Goal: Information Seeking & Learning: Learn about a topic

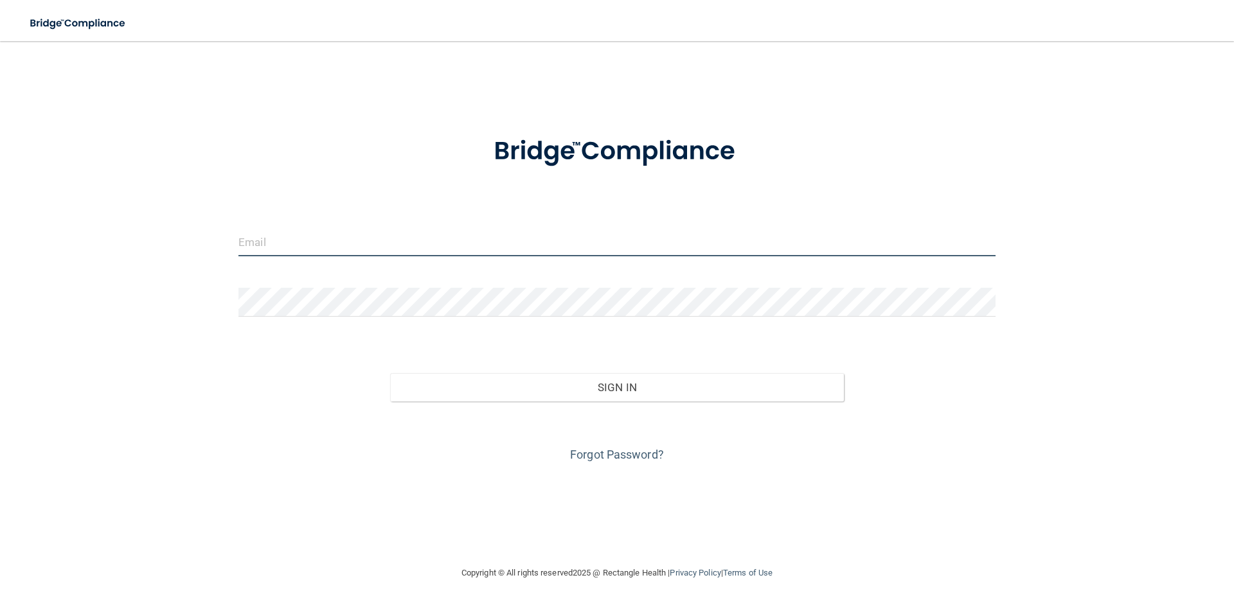
click at [292, 240] on input "email" at bounding box center [616, 242] width 757 height 29
type input "[EMAIL_ADDRESS][DOMAIN_NAME]"
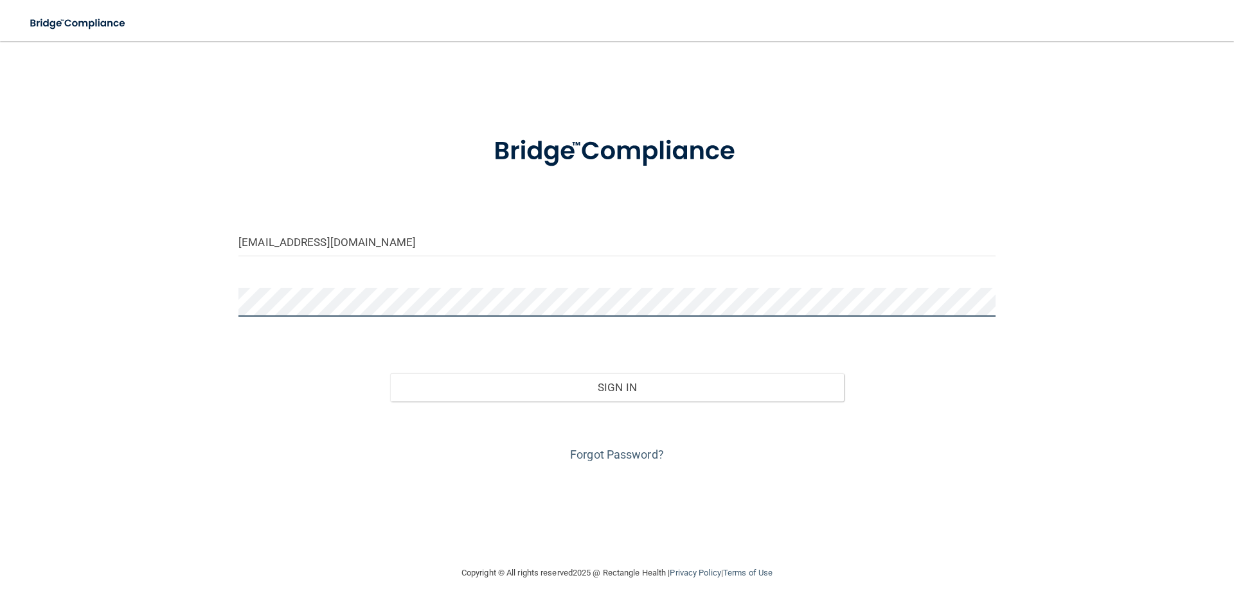
click at [390, 373] on button "Sign In" at bounding box center [617, 387] width 454 height 28
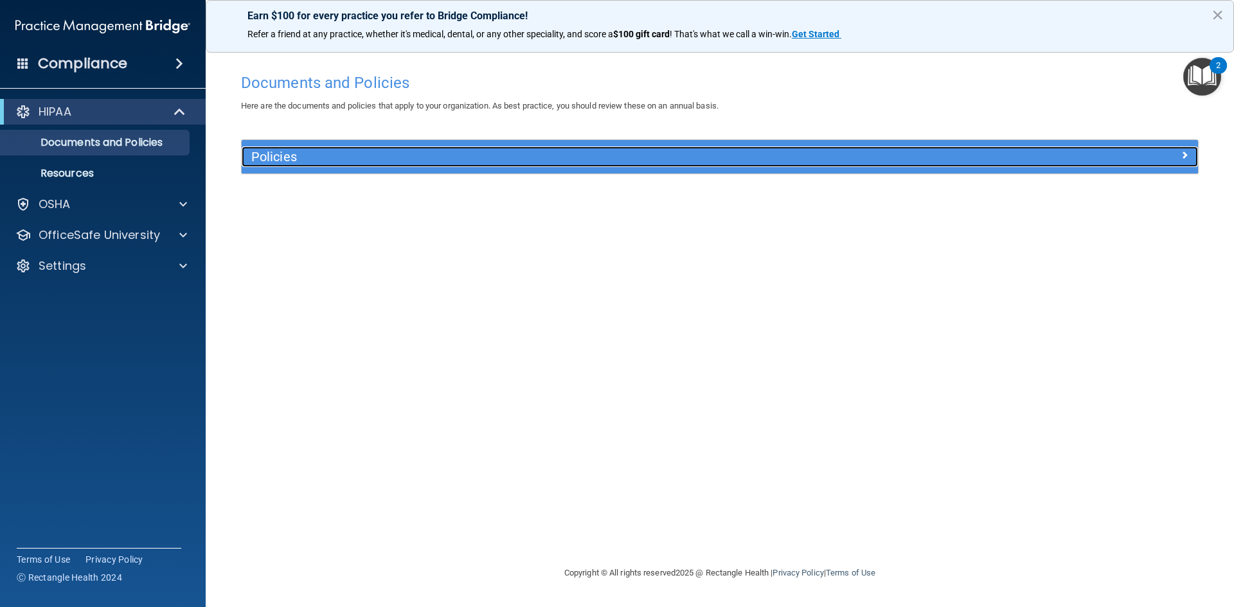
click at [427, 155] on h5 "Policies" at bounding box center [600, 157] width 698 height 14
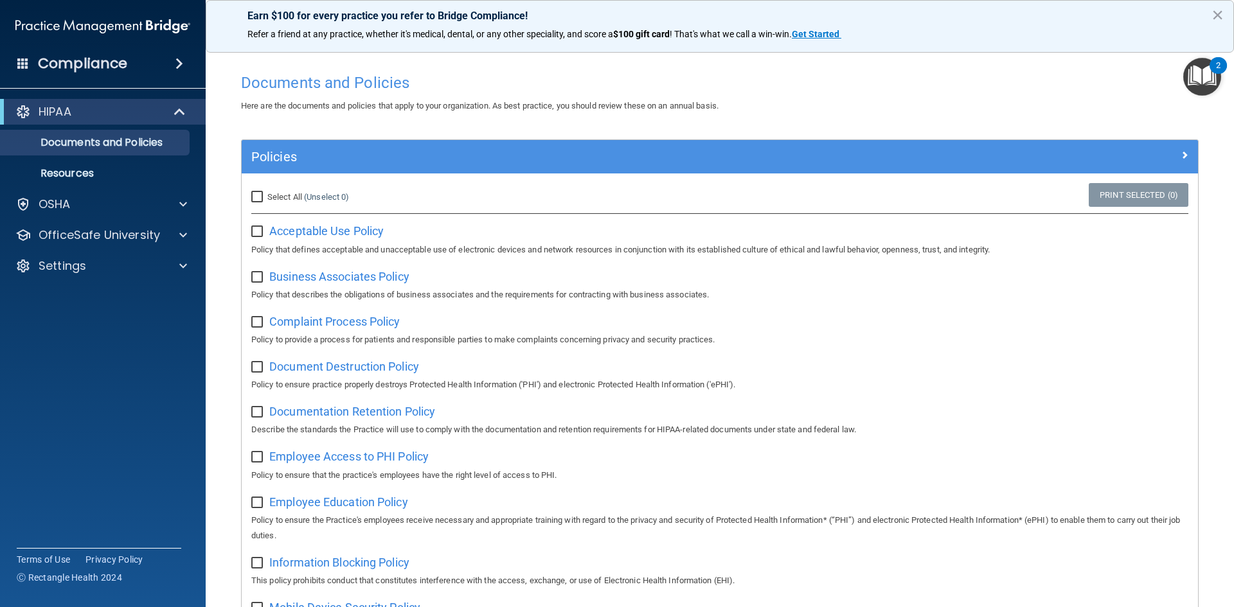
click at [262, 197] on input "Select All (Unselect 0) Unselect All" at bounding box center [258, 197] width 15 height 10
checkbox input "true"
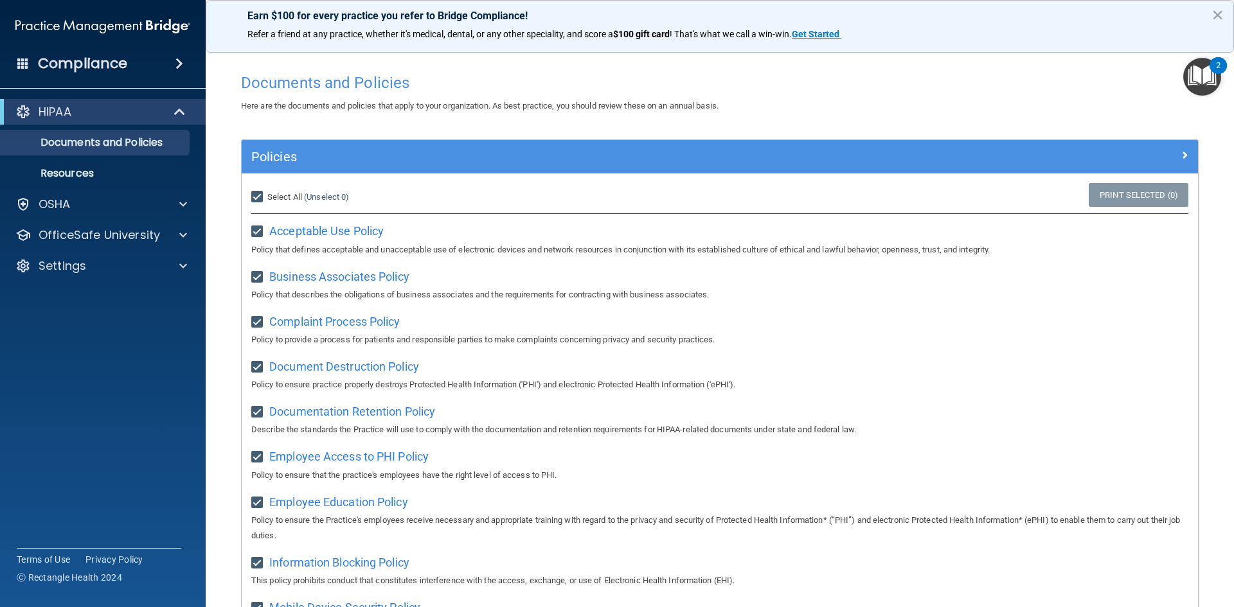
checkbox input "true"
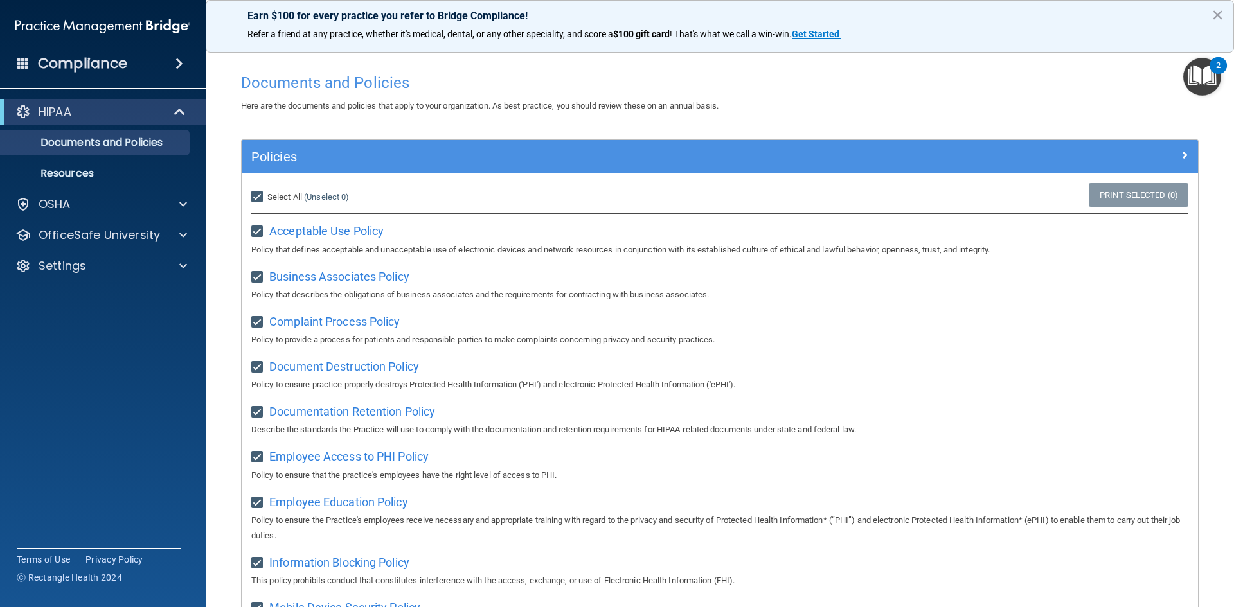
checkbox input "true"
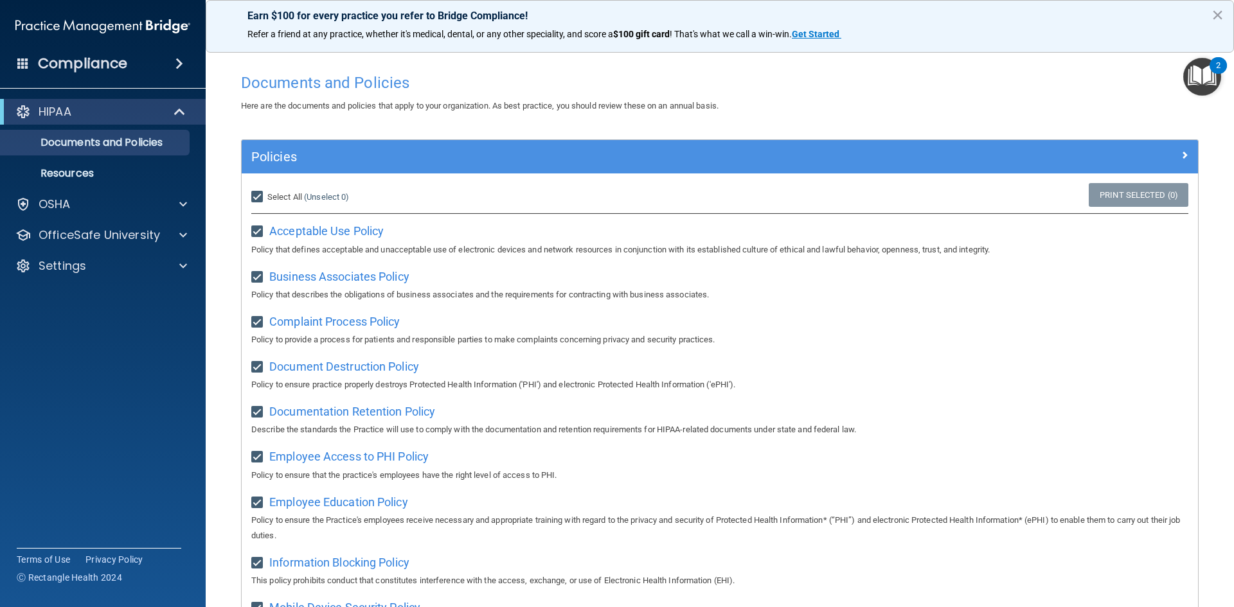
checkbox input "true"
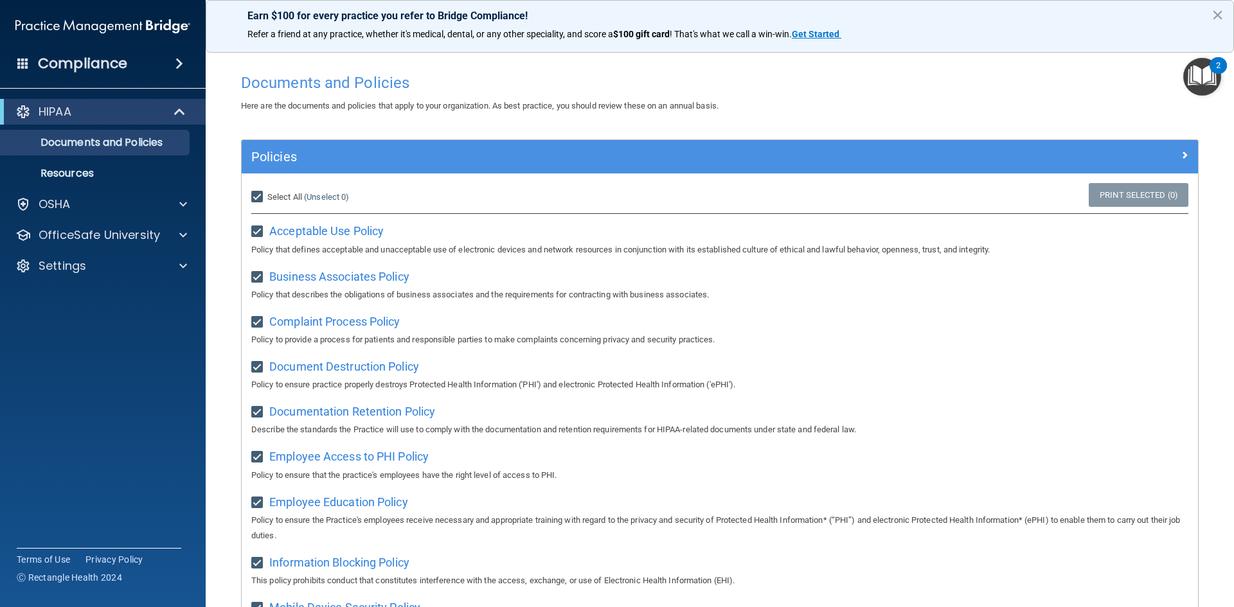
checkbox input "true"
click at [329, 235] on span "Acceptable Use Policy" at bounding box center [326, 230] width 114 height 13
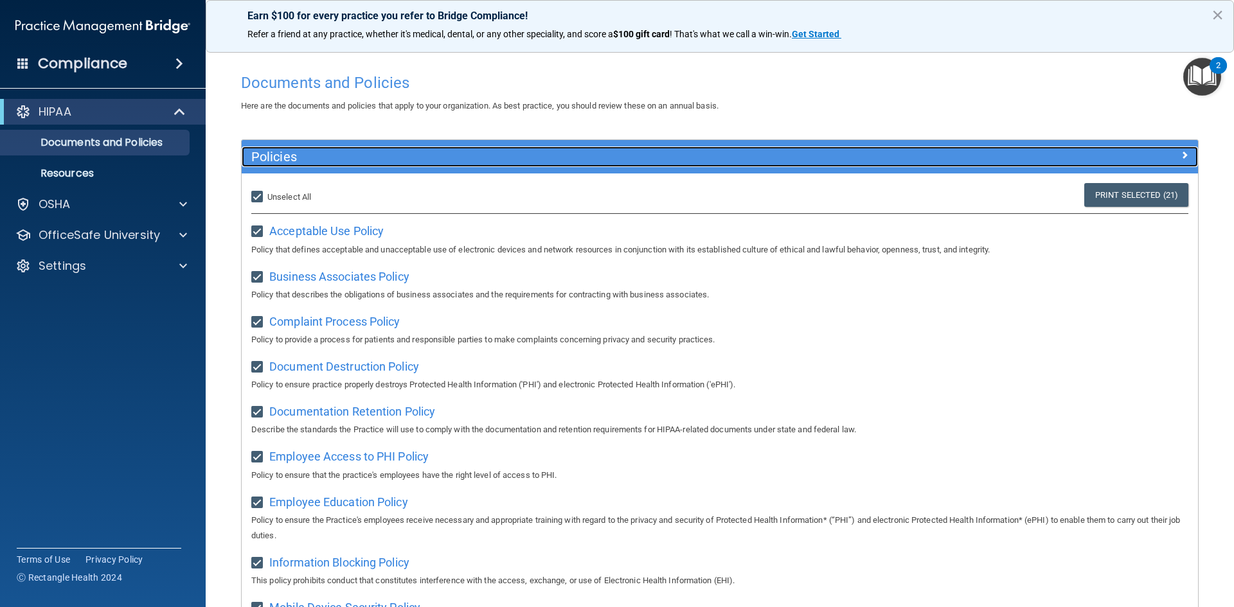
click at [1176, 148] on div at bounding box center [1078, 154] width 239 height 15
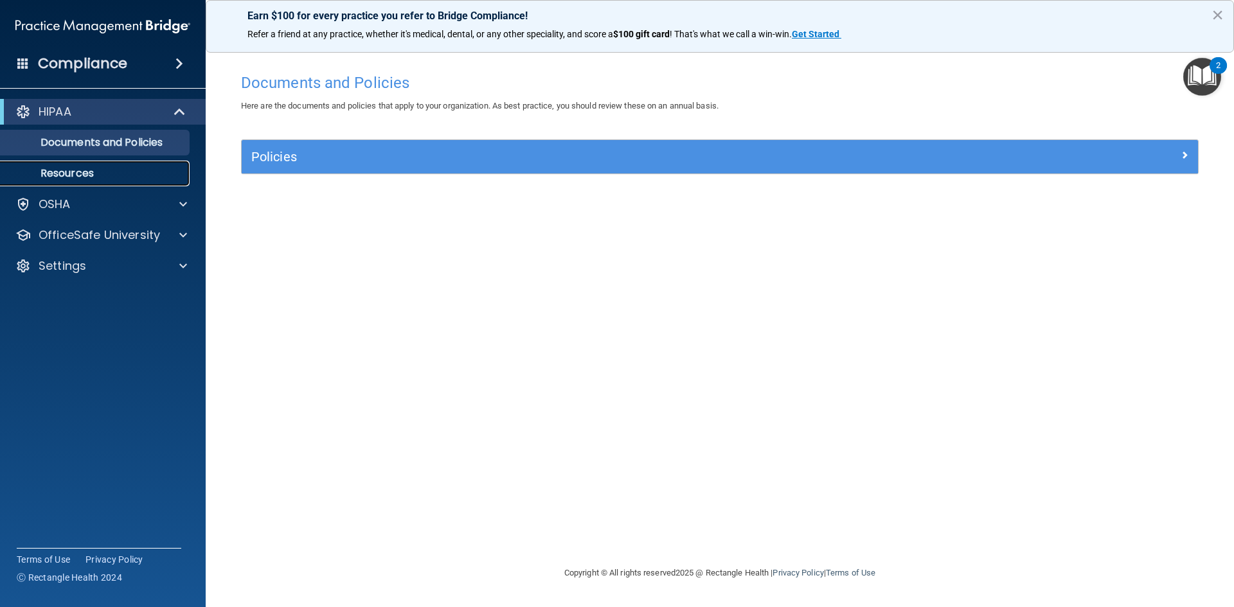
click at [75, 174] on p "Resources" at bounding box center [95, 173] width 175 height 13
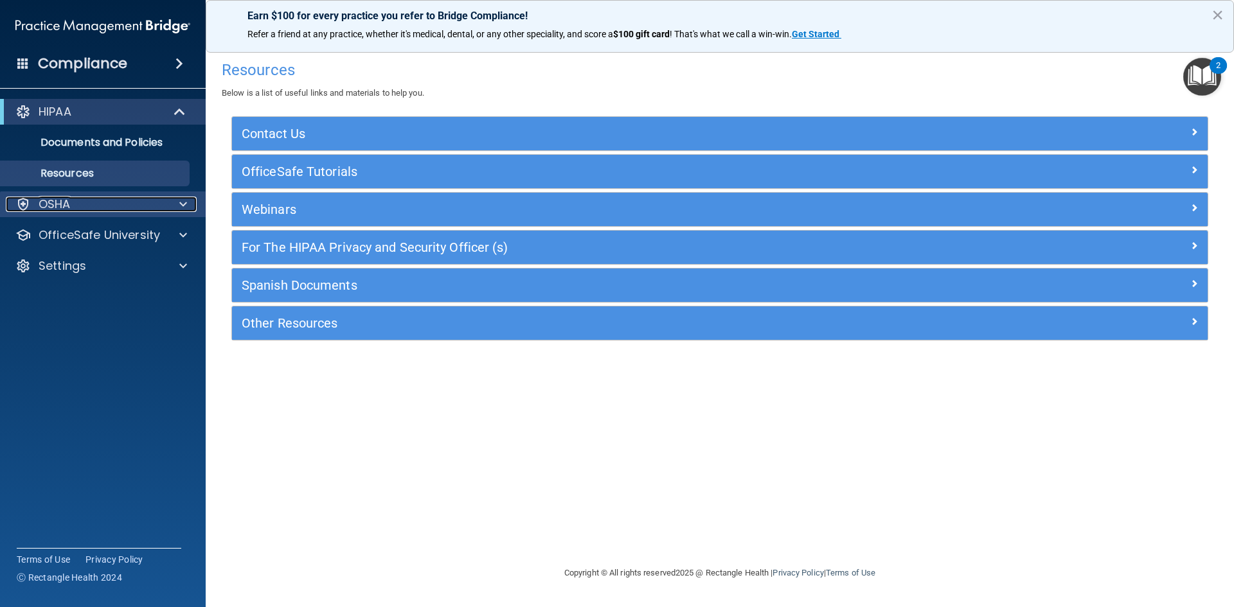
click at [86, 206] on div "OSHA" at bounding box center [85, 204] width 159 height 15
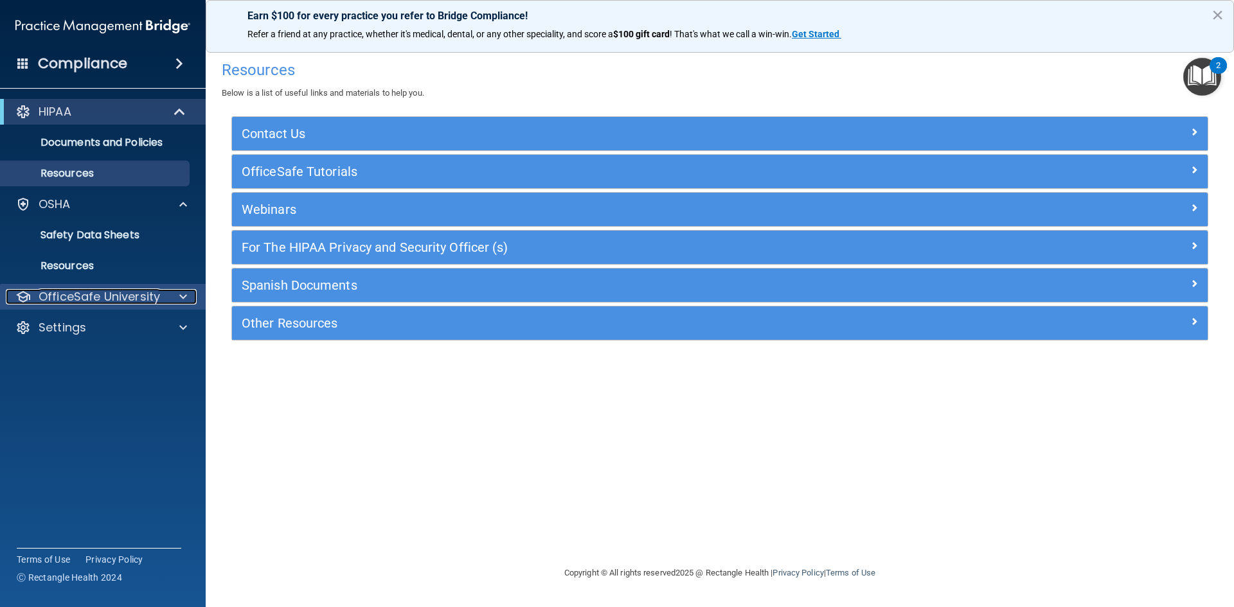
drag, startPoint x: 121, startPoint y: 294, endPoint x: 111, endPoint y: 292, distance: 10.6
click at [121, 294] on p "OfficeSafe University" at bounding box center [99, 296] width 121 height 15
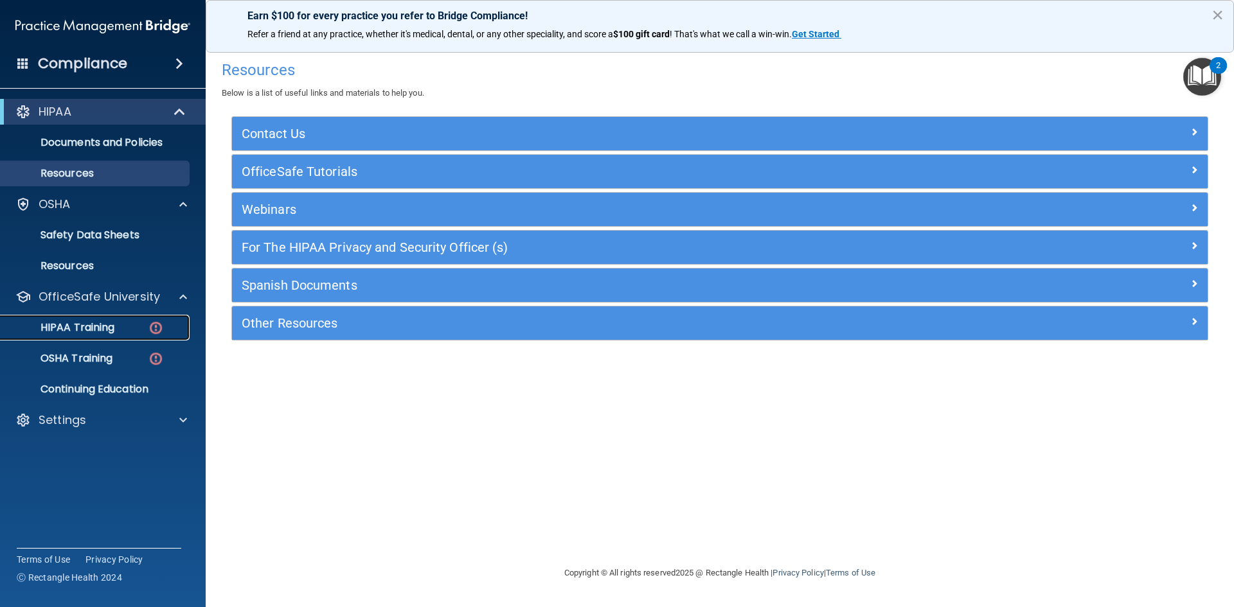
click at [82, 321] on p "HIPAA Training" at bounding box center [61, 327] width 106 height 13
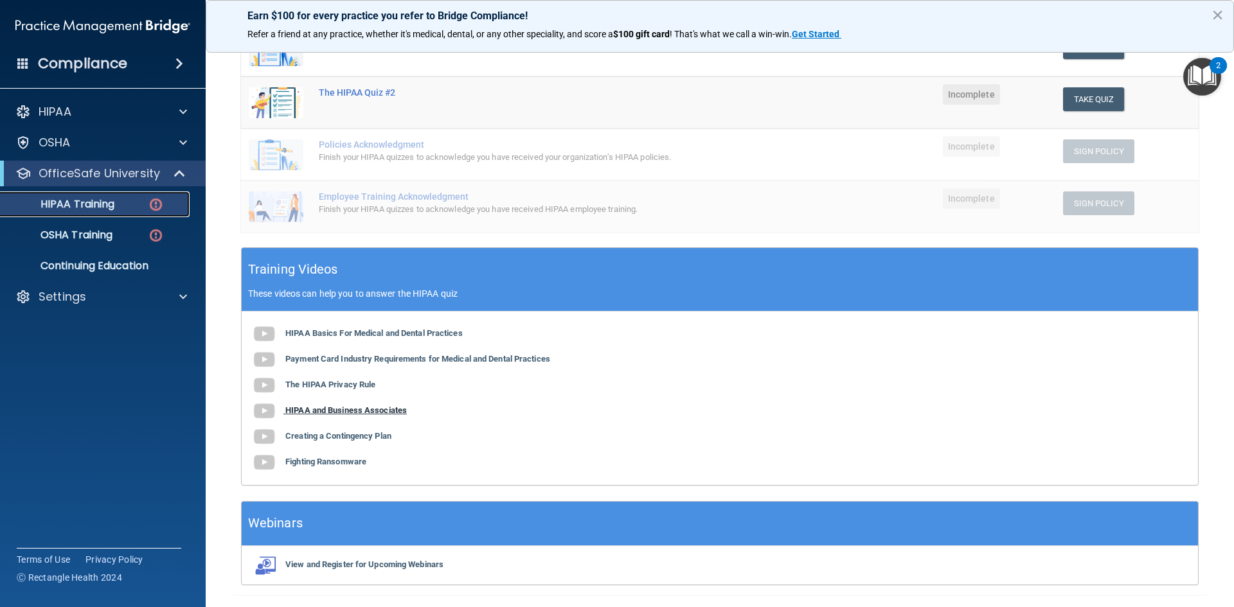
scroll to position [293, 0]
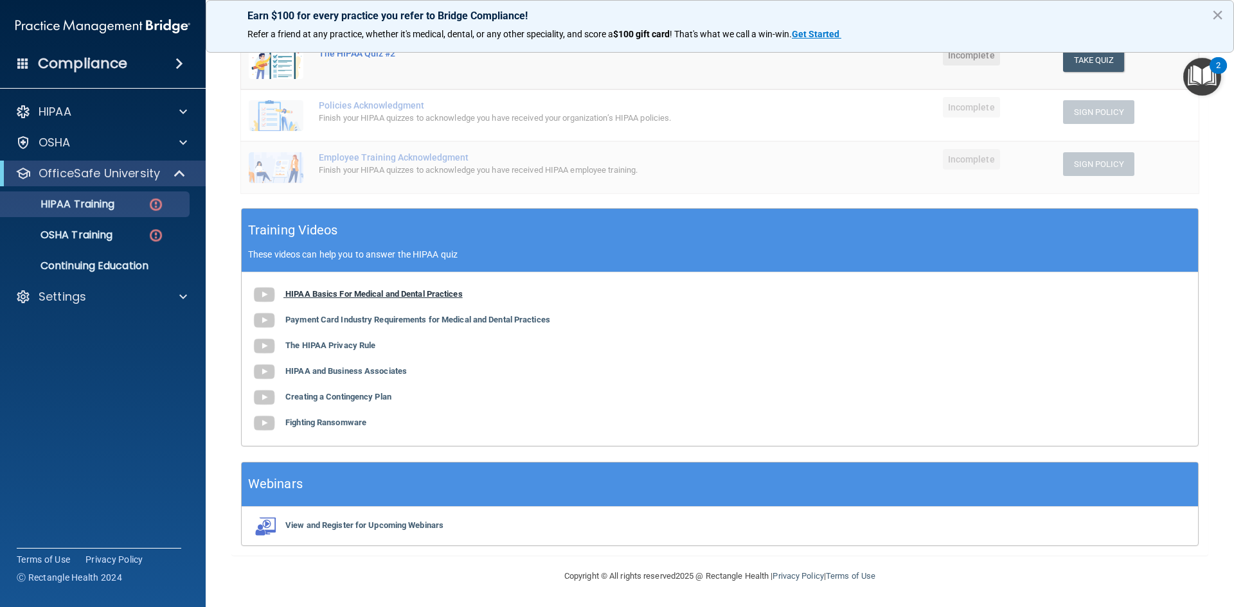
click at [403, 291] on b "HIPAA Basics For Medical and Dental Practices" at bounding box center [373, 294] width 177 height 10
